Goal: Book appointment/travel/reservation

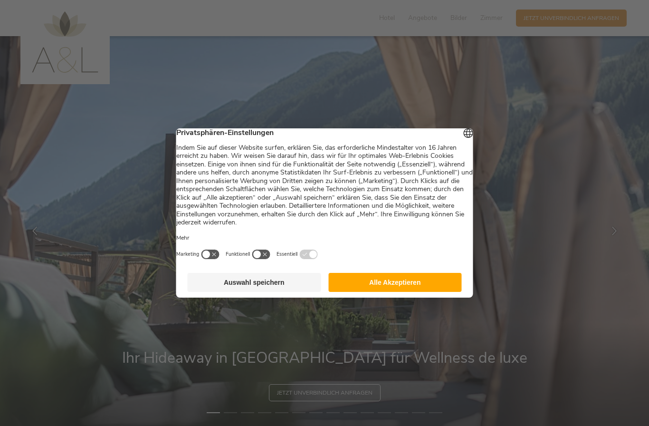
click at [417, 290] on button "Alle Akzeptieren" at bounding box center [395, 282] width 134 height 19
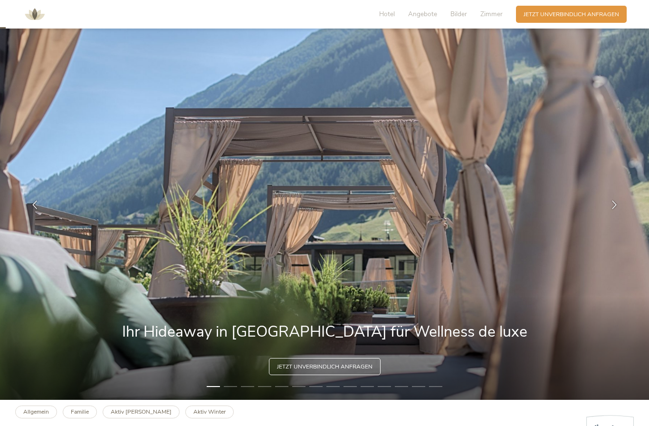
scroll to position [30, 0]
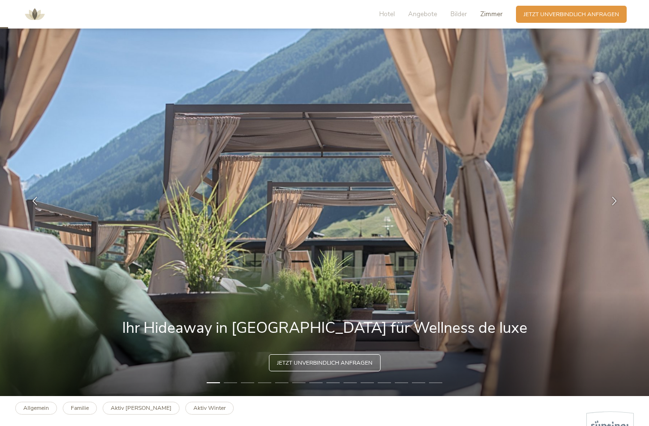
click at [488, 13] on span "Zimmer" at bounding box center [492, 14] width 22 height 9
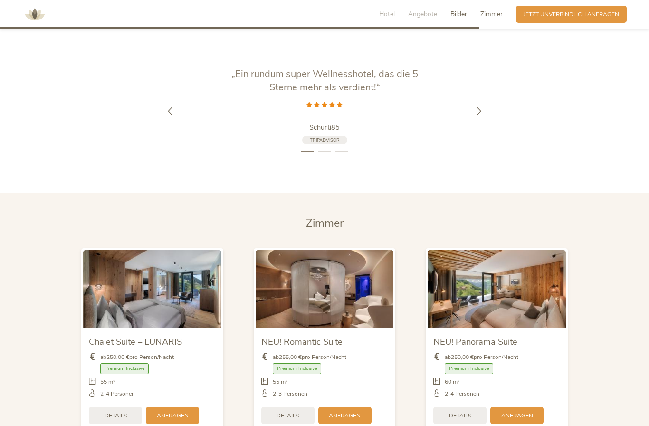
scroll to position [1813, 0]
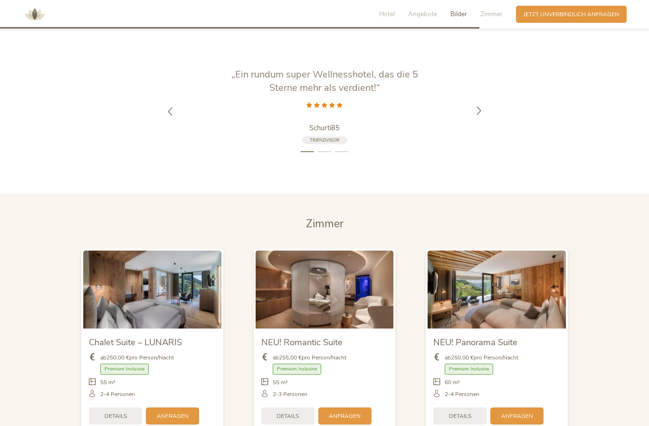
click at [479, 115] on icon at bounding box center [479, 110] width 9 height 9
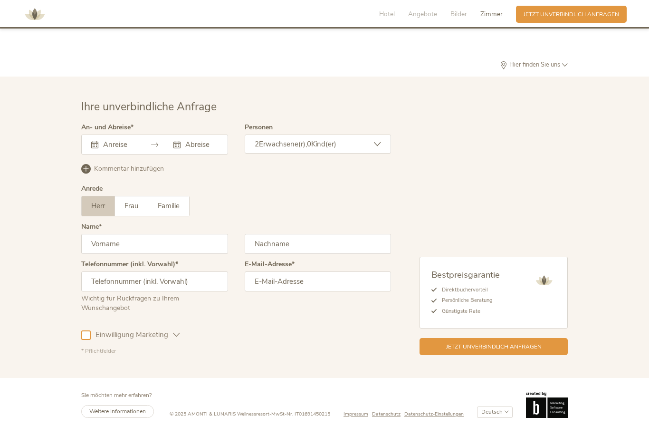
scroll to position [2434, 0]
click at [107, 150] on input "text" at bounding box center [118, 146] width 35 height 10
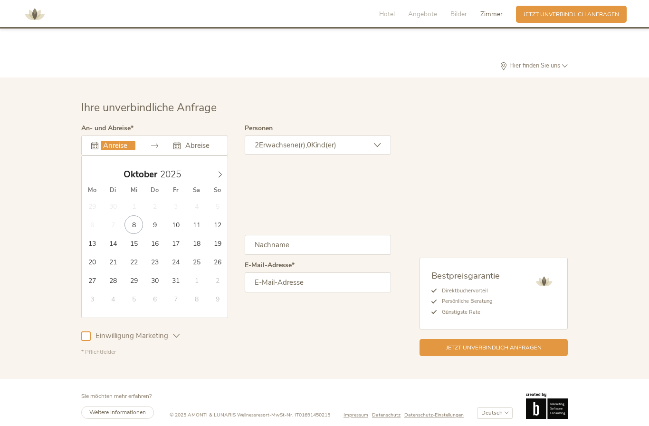
click at [250, 255] on input "text" at bounding box center [318, 245] width 147 height 20
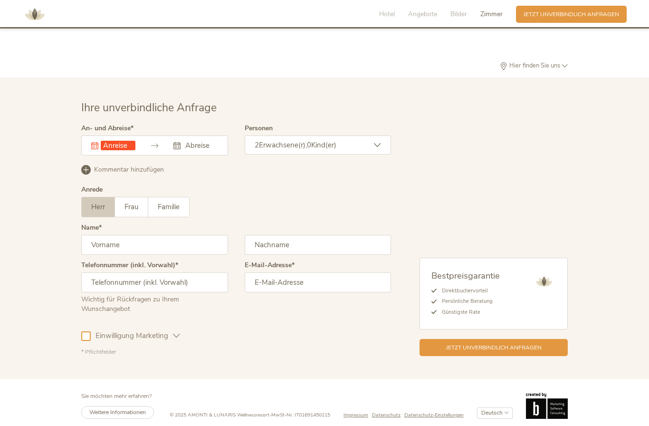
click at [217, 255] on input "text" at bounding box center [154, 245] width 147 height 20
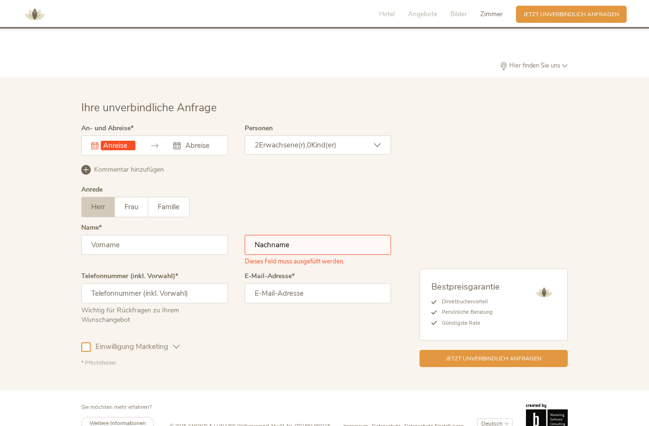
click at [119, 155] on div "Dieses Feld muss ausgefüllt werden. Oktober 2025 Mo Di Mi Do Fr Sa So 29 30 1 2…" at bounding box center [154, 145] width 147 height 20
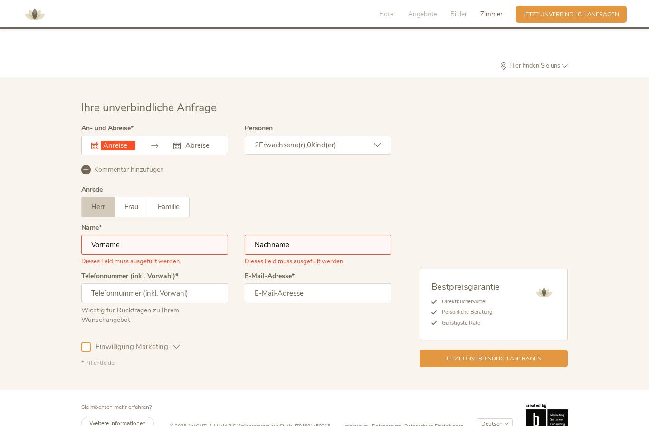
click at [123, 150] on input "text" at bounding box center [118, 146] width 35 height 10
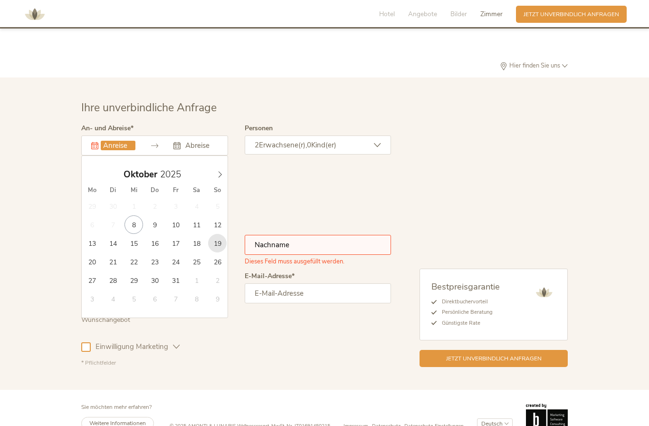
type input "19.10.2025"
click at [220, 252] on span "19" at bounding box center [217, 243] width 19 height 19
click at [224, 252] on span "19" at bounding box center [217, 243] width 19 height 19
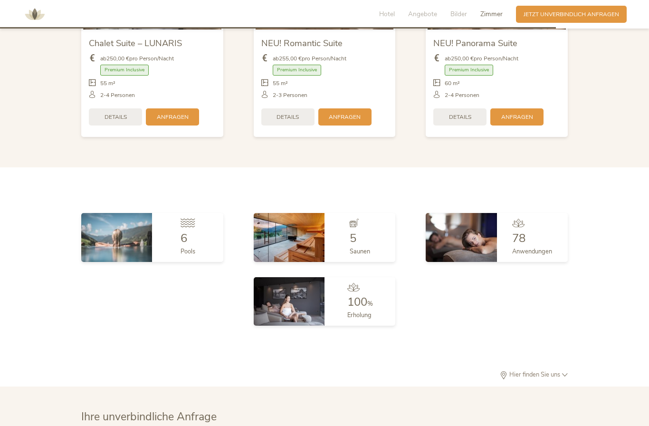
scroll to position [2121, 0]
